Goal: Check status: Check status

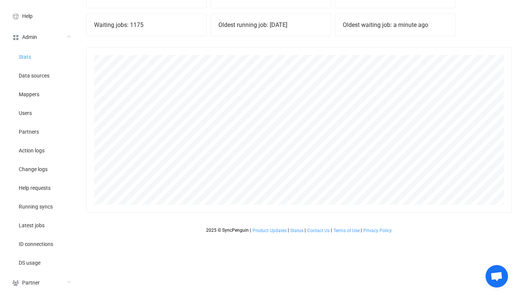
scroll to position [105, 0]
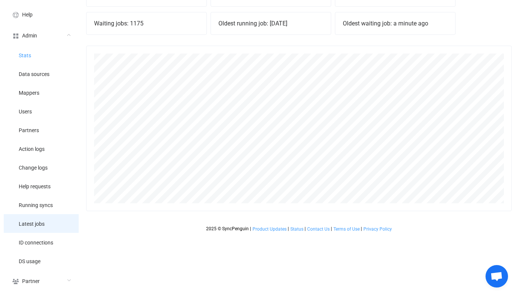
click at [49, 226] on li "Latest jobs" at bounding box center [41, 223] width 75 height 19
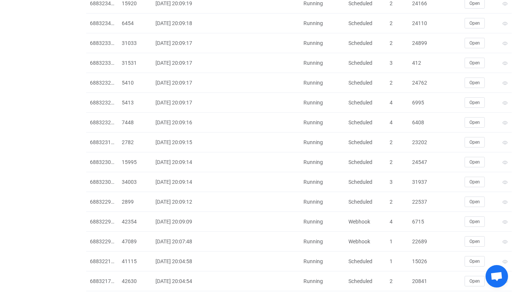
scroll to position [1620, 0]
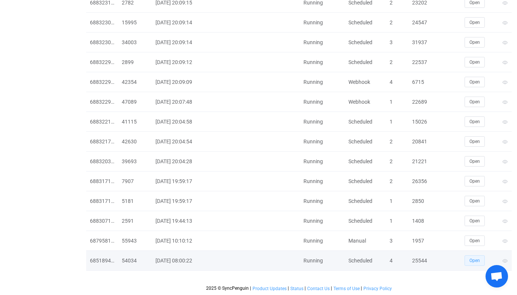
click at [479, 263] on button "Open" at bounding box center [475, 261] width 20 height 10
click at [417, 258] on div "25544" at bounding box center [421, 261] width 26 height 9
click at [418, 263] on div "25544" at bounding box center [421, 261] width 26 height 9
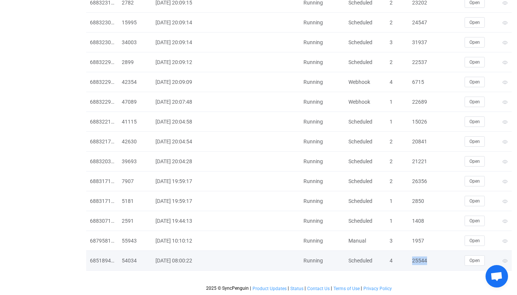
copy div "25544"
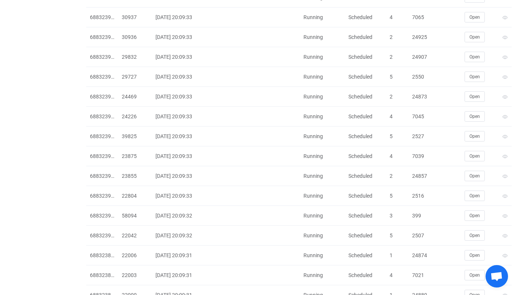
scroll to position [0, 0]
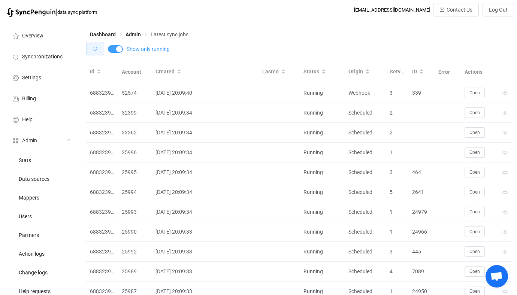
click at [94, 42] on button "button" at bounding box center [95, 48] width 18 height 13
